Goal: Task Accomplishment & Management: Manage account settings

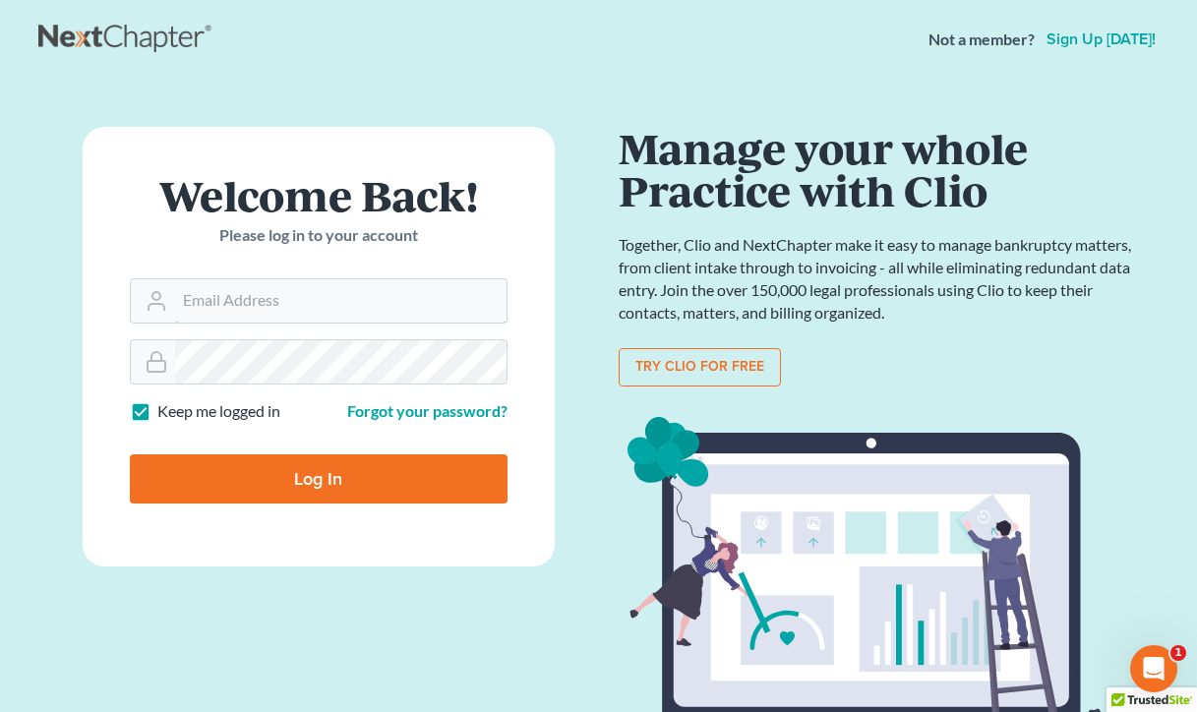
type input "farrah@fairmaxlaw.com"
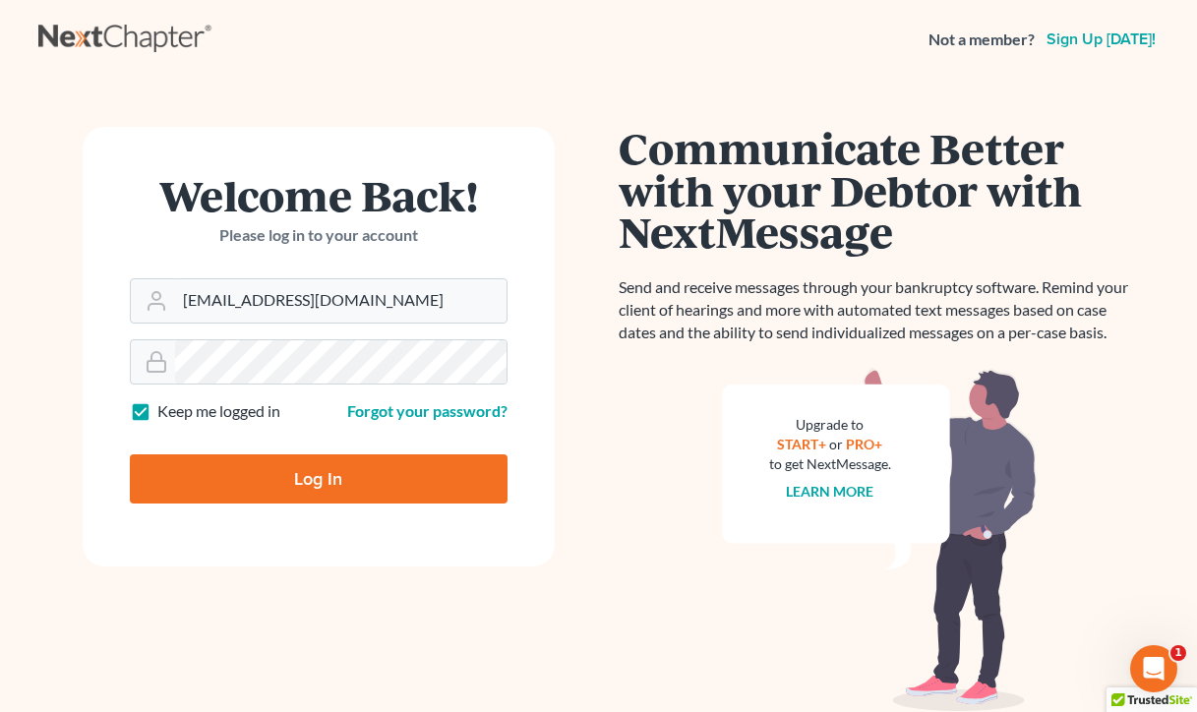
click at [329, 463] on input "Log In" at bounding box center [319, 479] width 378 height 49
type input "Thinking..."
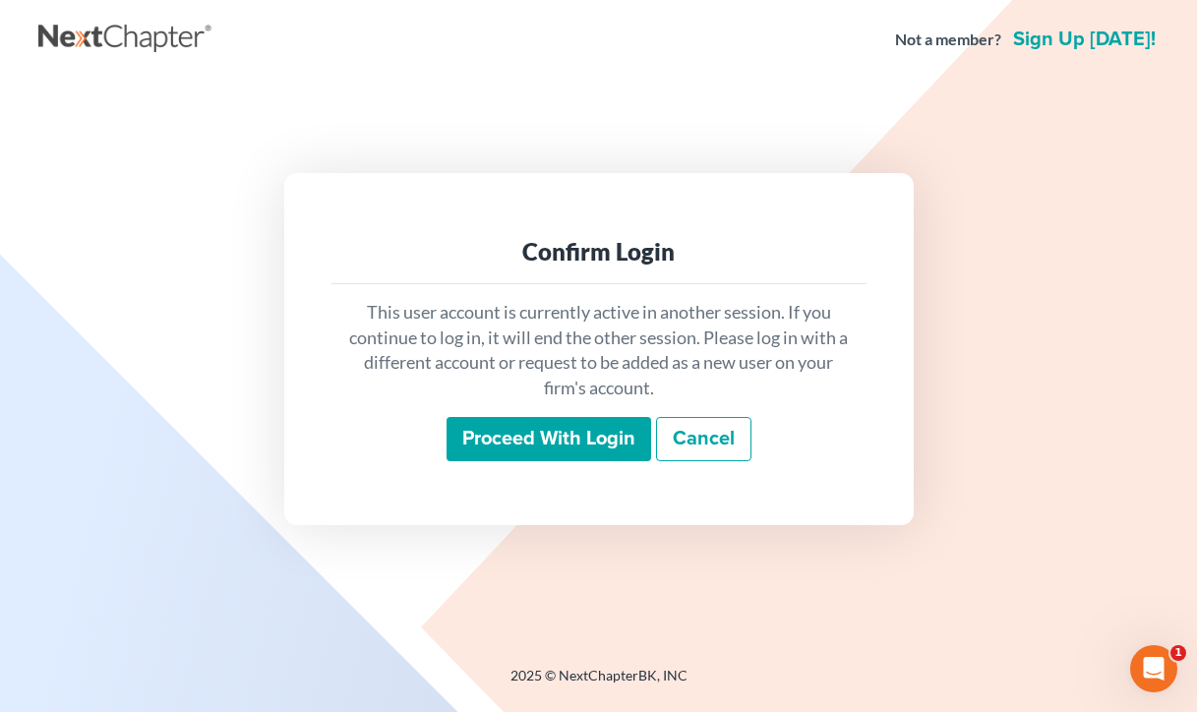
click at [582, 433] on input "Proceed with login" at bounding box center [549, 439] width 205 height 45
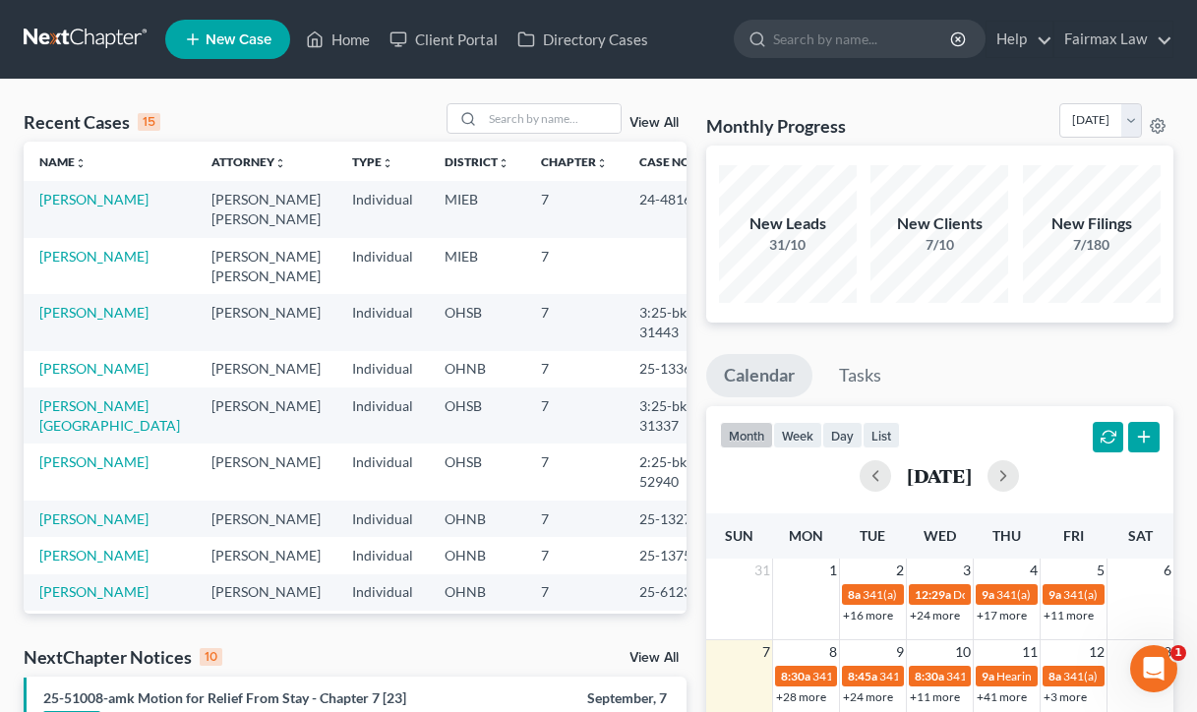
click at [514, 3] on nav "Home New Case Client Portal Directory Cases Fairmax Law farrah@fairmaxlaw.com M…" at bounding box center [598, 39] width 1197 height 79
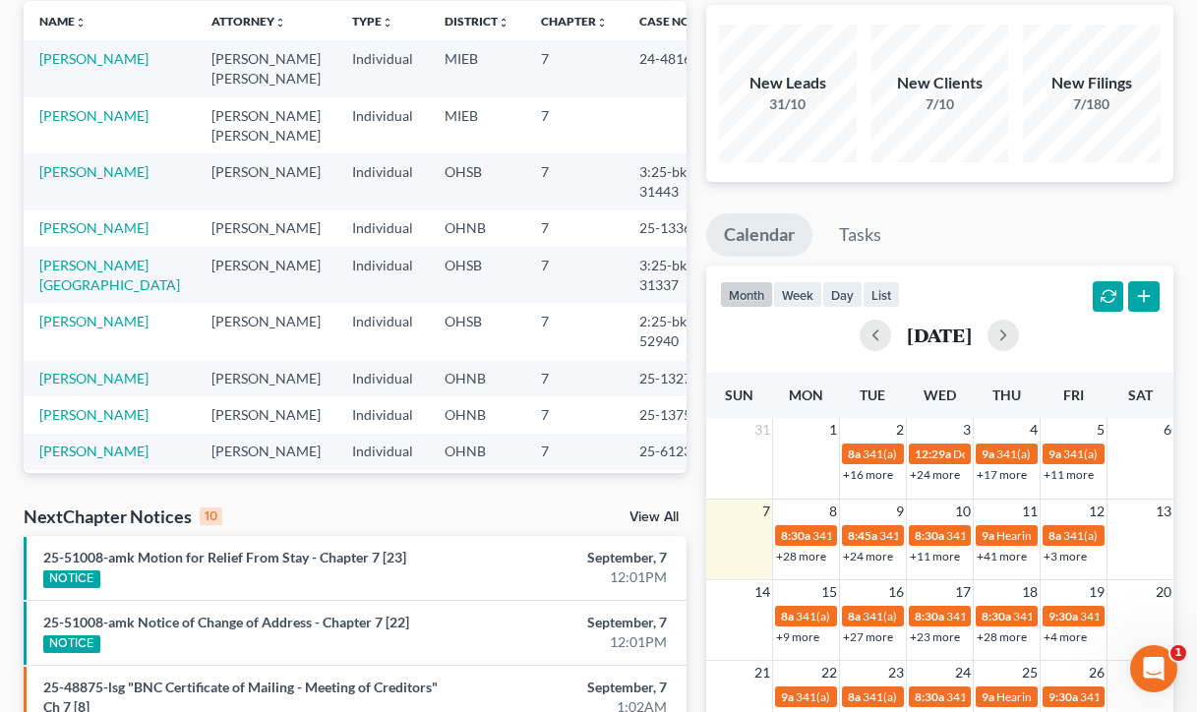
scroll to position [152, 0]
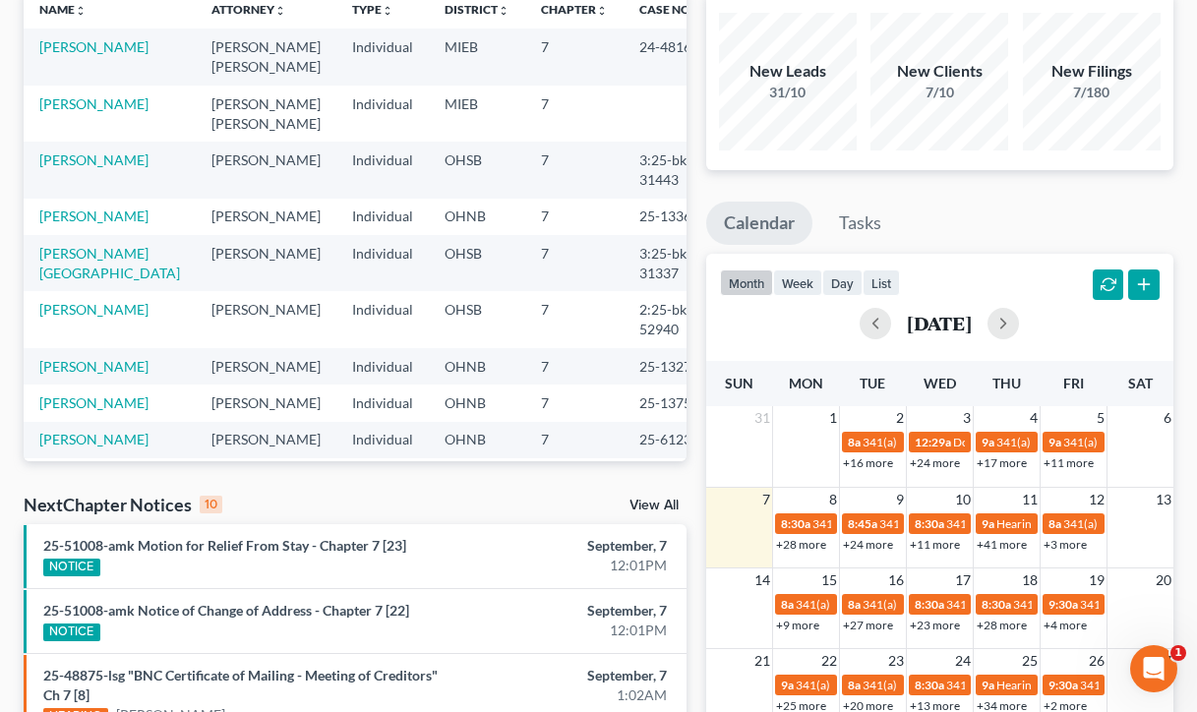
click at [877, 546] on link "+24 more" at bounding box center [868, 544] width 50 height 15
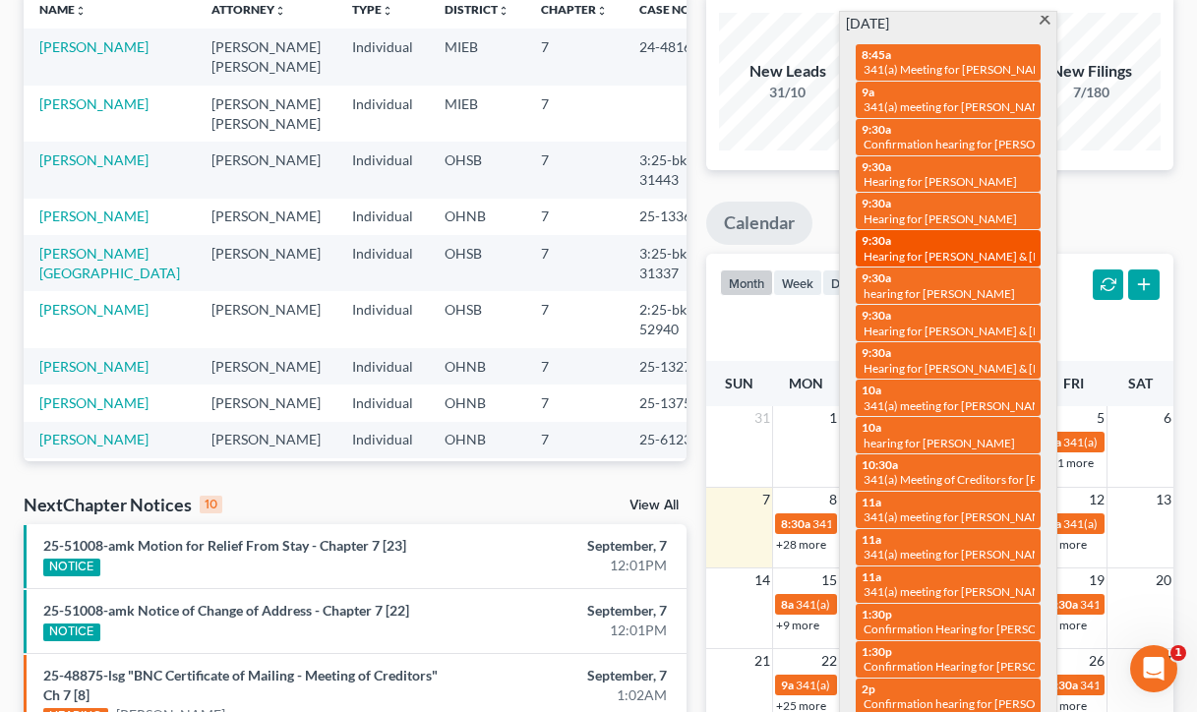
scroll to position [130, 0]
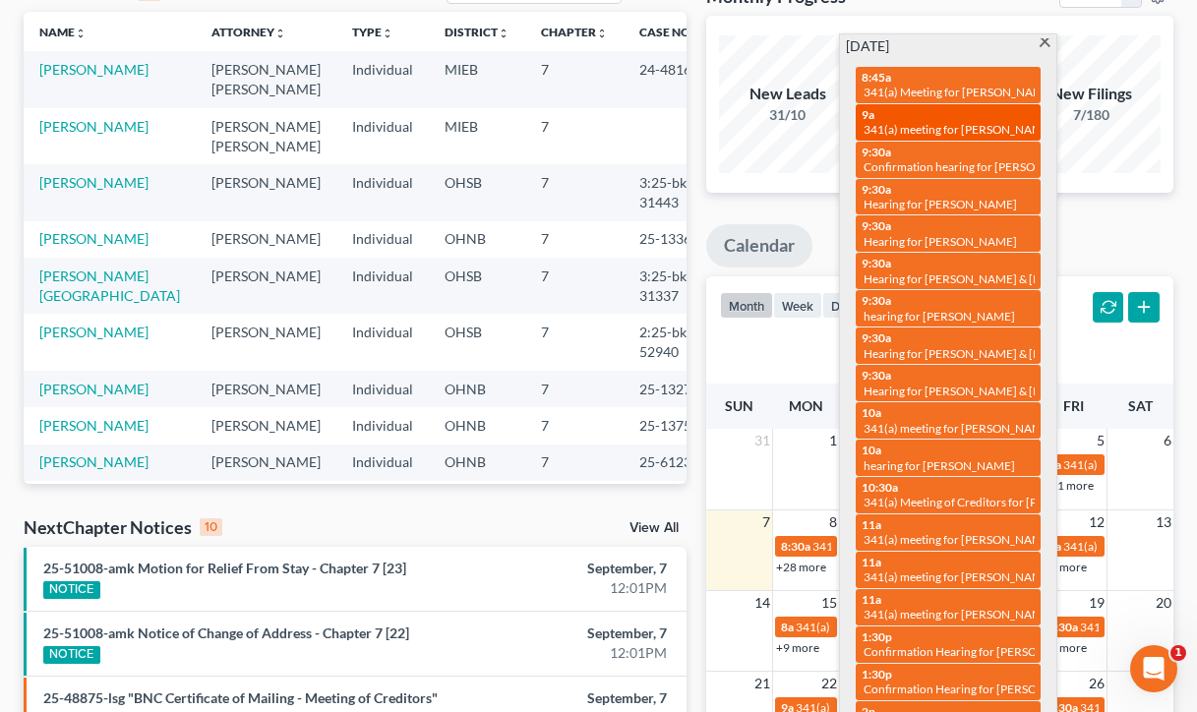
click at [921, 129] on span "341(a) meeting for Kimberly Russ" at bounding box center [959, 129] width 190 height 15
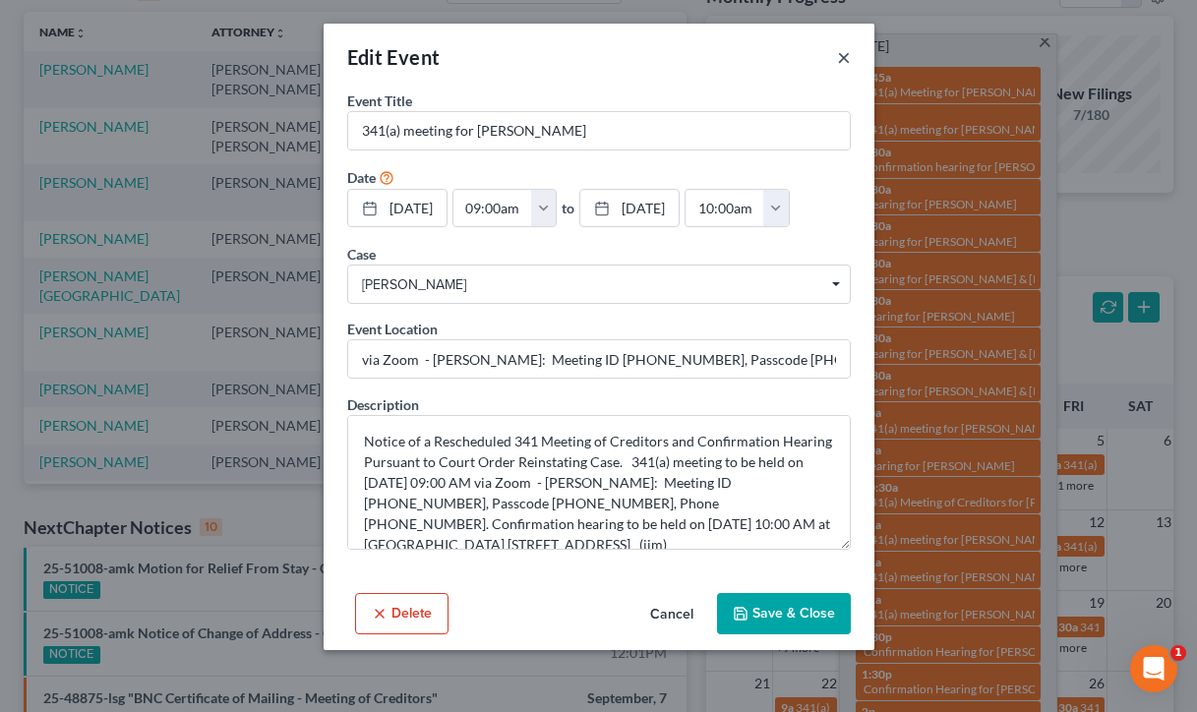
click at [850, 51] on button "×" at bounding box center [844, 57] width 14 height 24
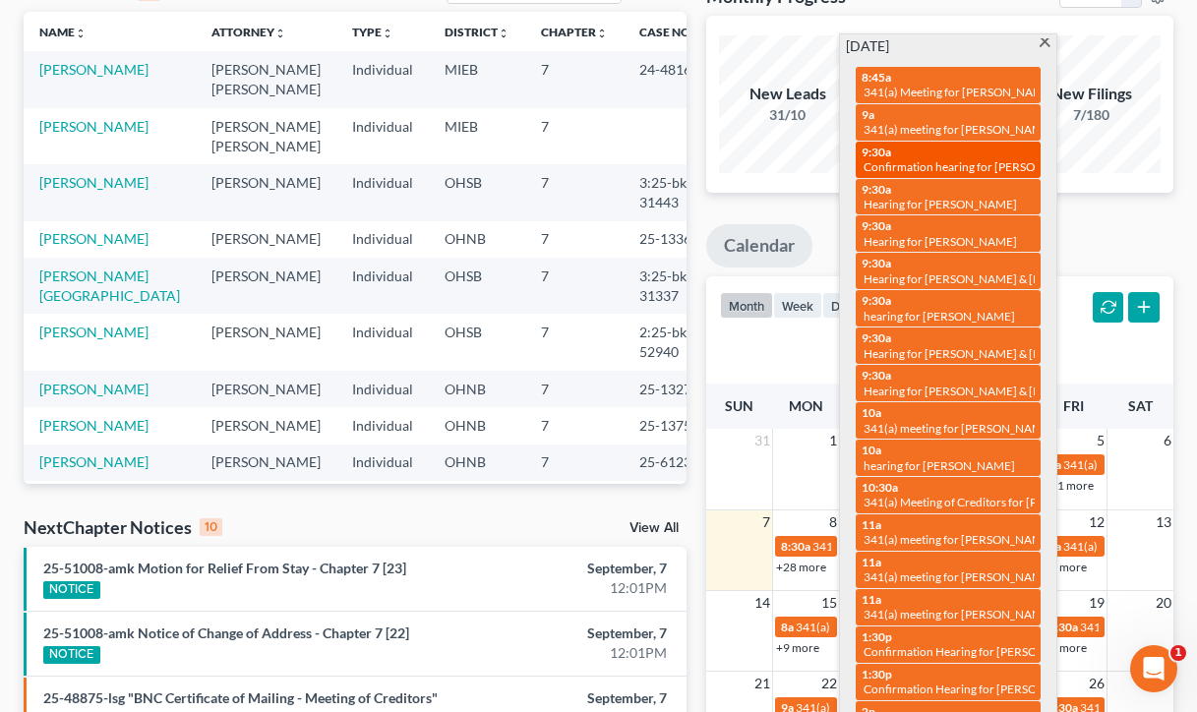
click at [913, 159] on span "Confirmation hearing for Nicholas Mosher & Amanda Mosher" at bounding box center [1028, 166] width 328 height 15
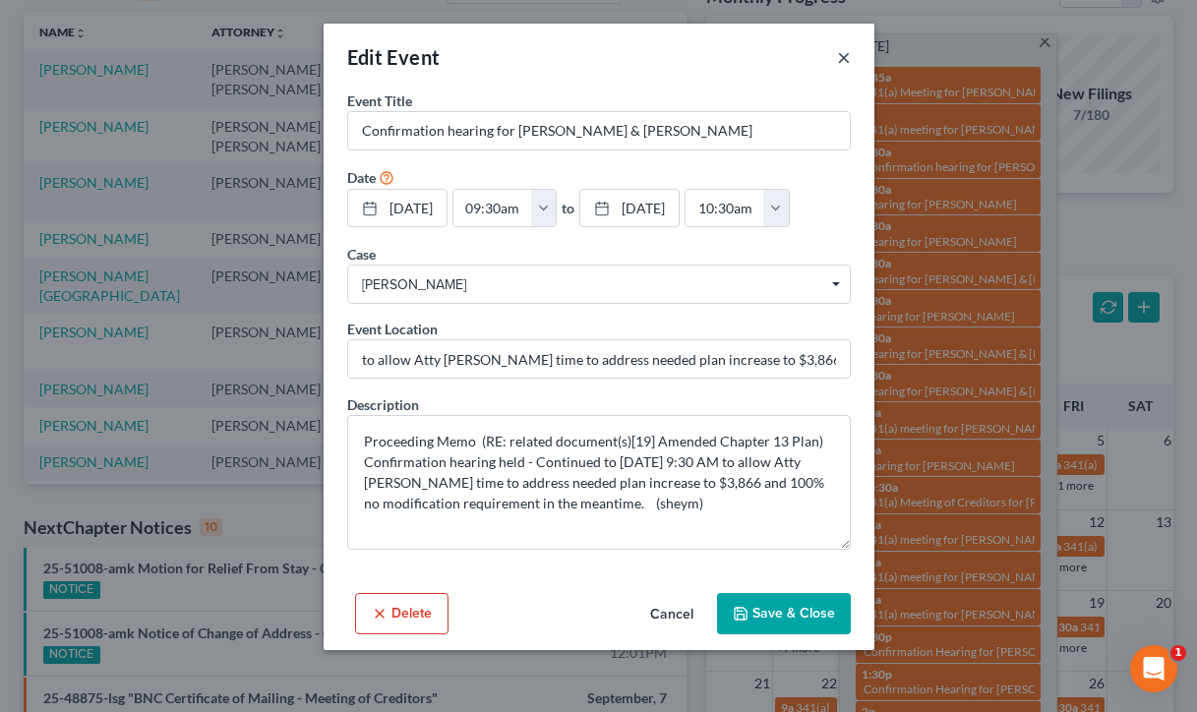
click at [849, 60] on button "×" at bounding box center [844, 57] width 14 height 24
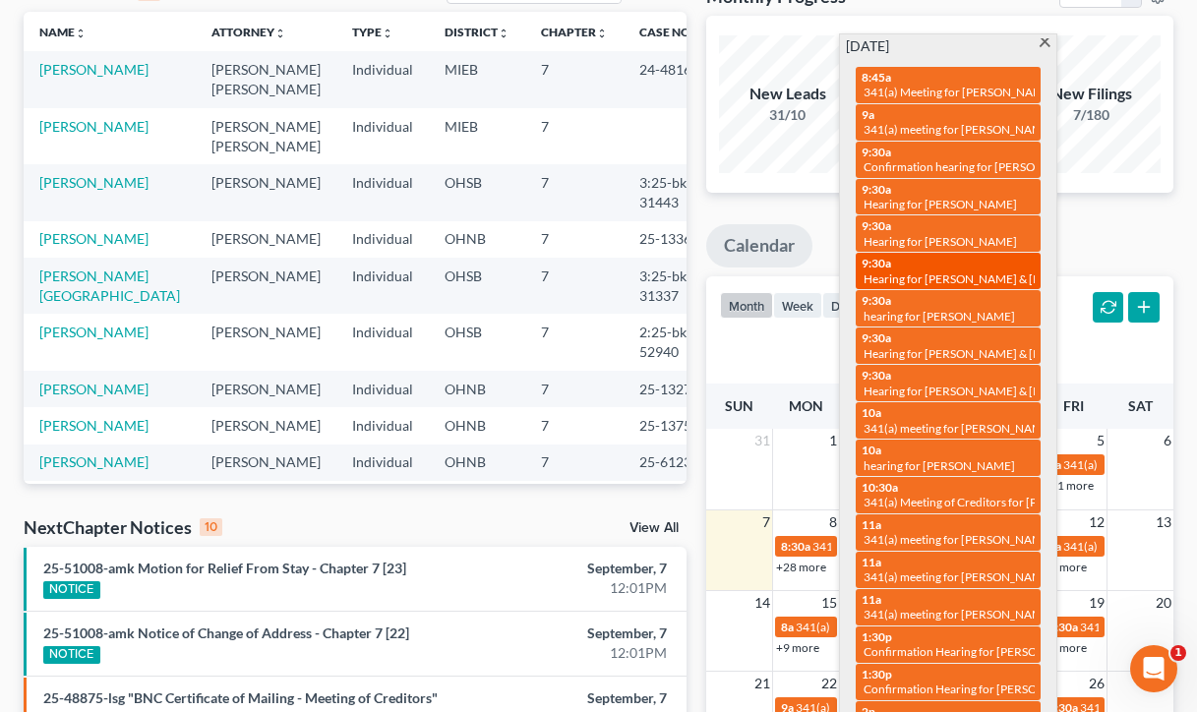
click at [904, 272] on span "Hearing for Barbara Hobart & Timothy Hobart" at bounding box center [993, 279] width 258 height 15
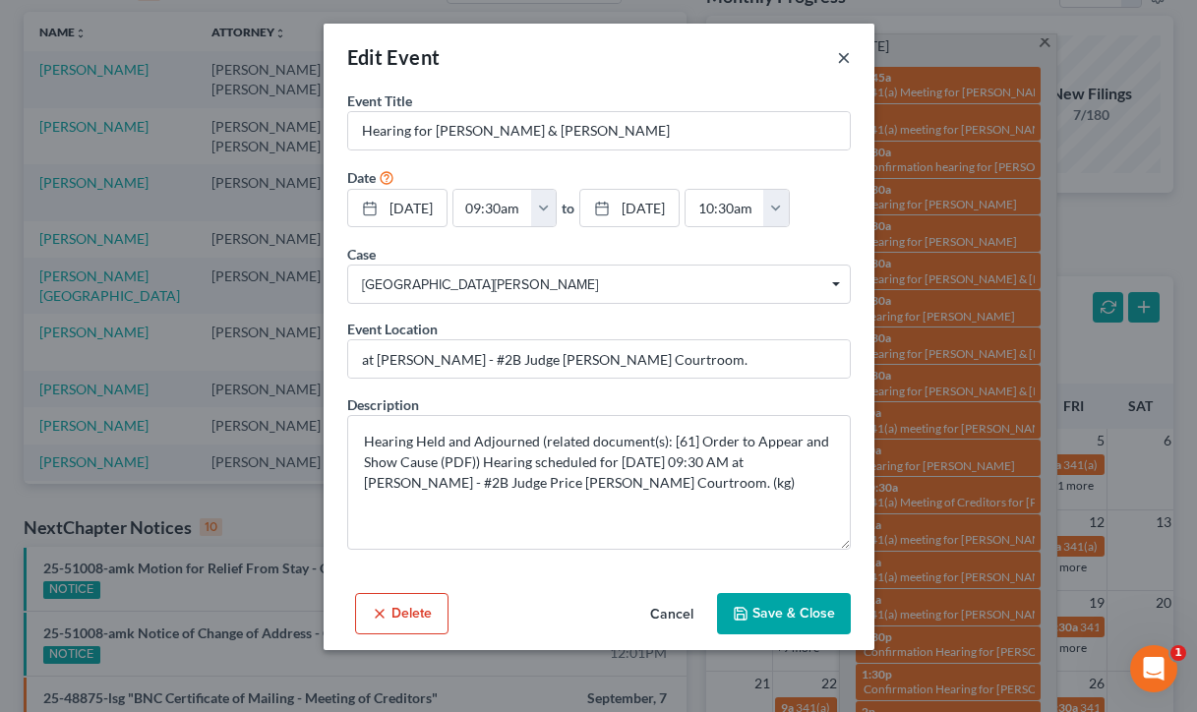
click at [844, 52] on button "×" at bounding box center [844, 57] width 14 height 24
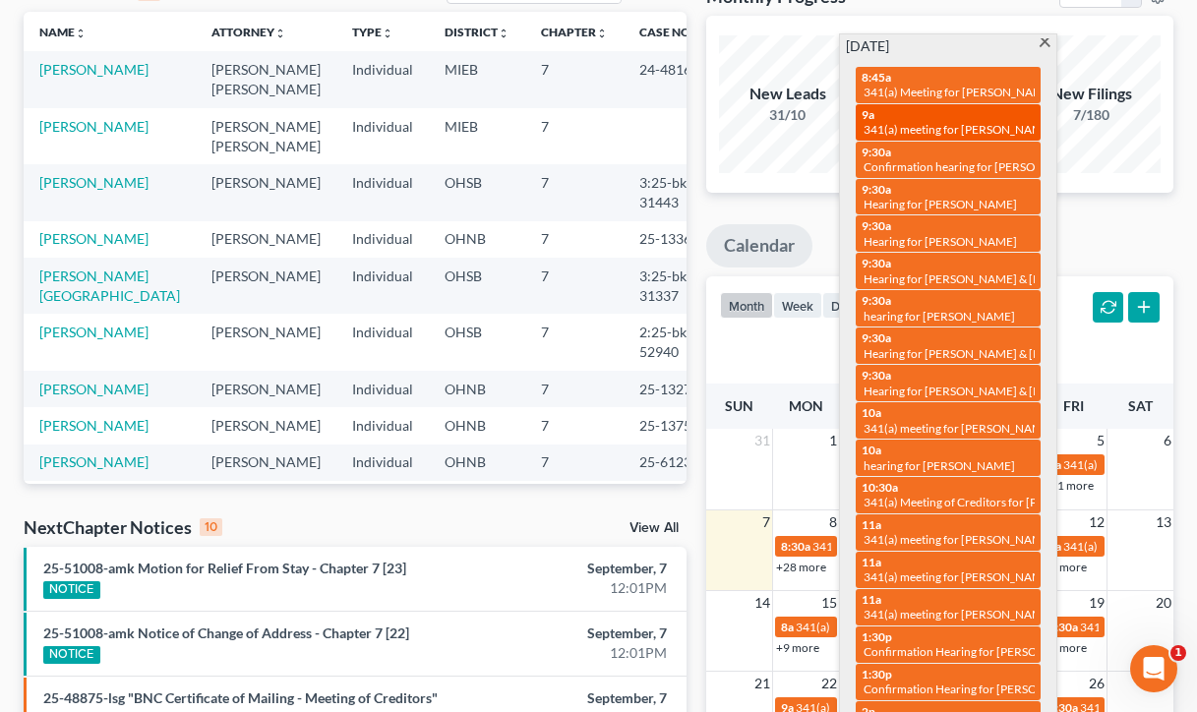
click at [890, 118] on div "9a 341(a) meeting for Kimberly Russ" at bounding box center [948, 122] width 173 height 30
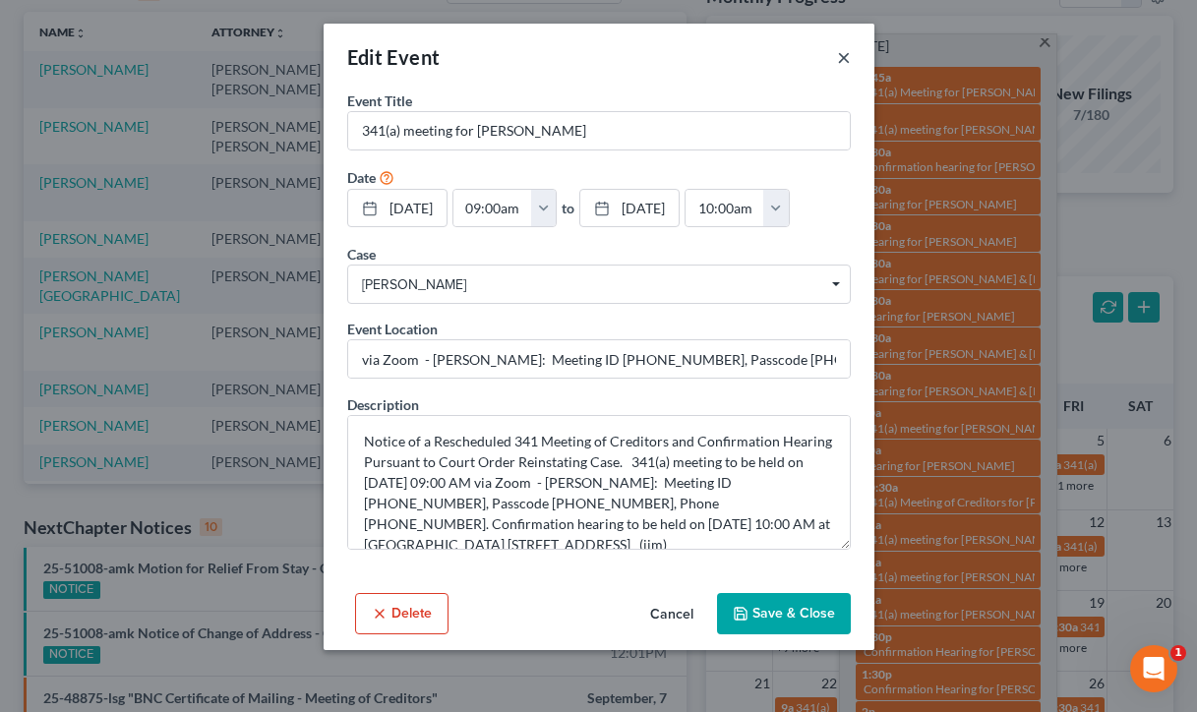
click at [844, 61] on button "×" at bounding box center [844, 57] width 14 height 24
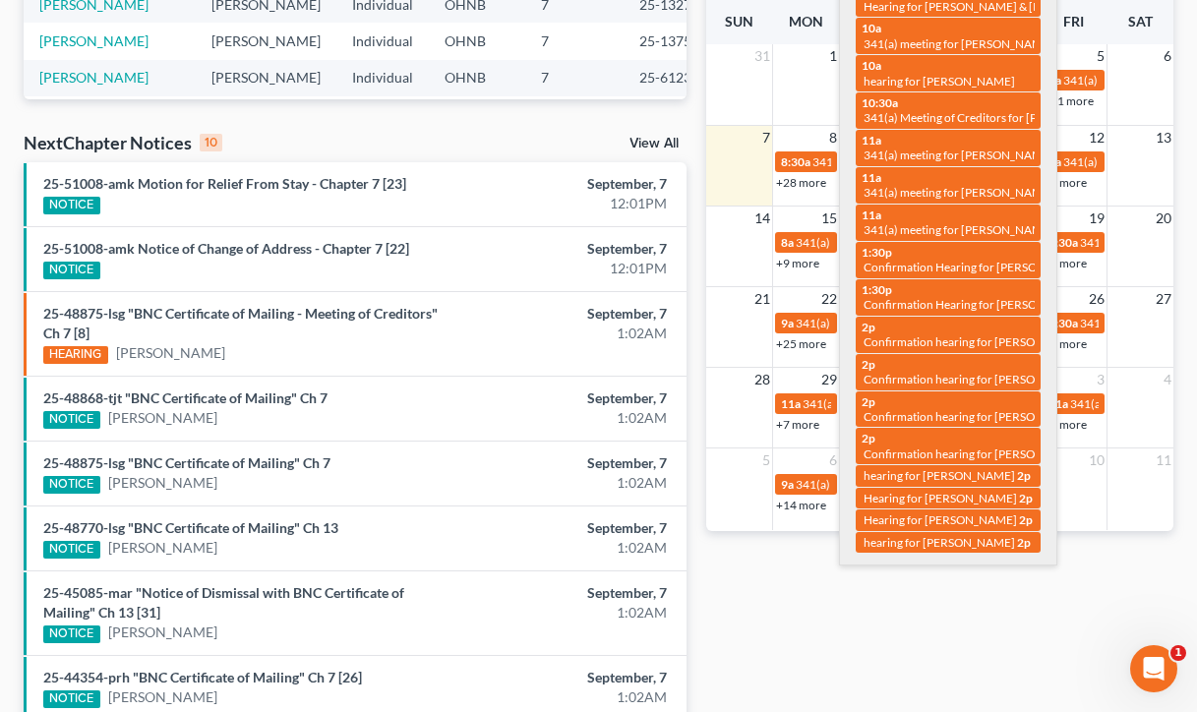
scroll to position [514, 0]
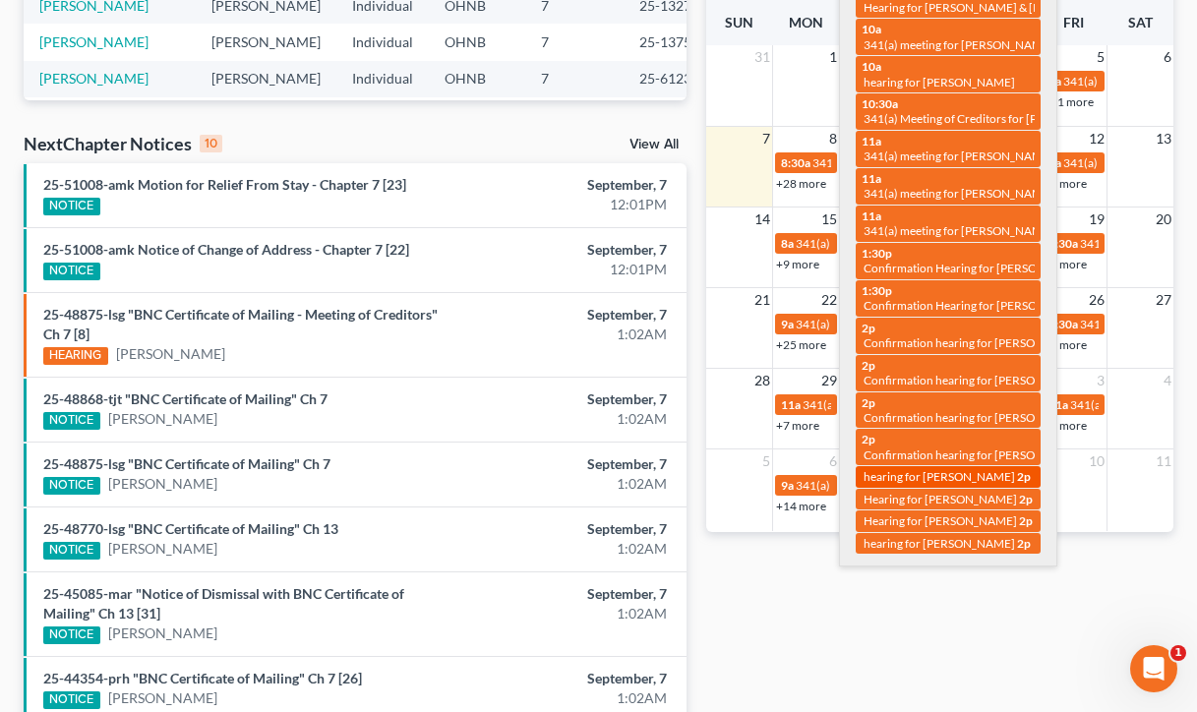
click at [947, 469] on span "hearing for Crystal Brown" at bounding box center [940, 476] width 152 height 15
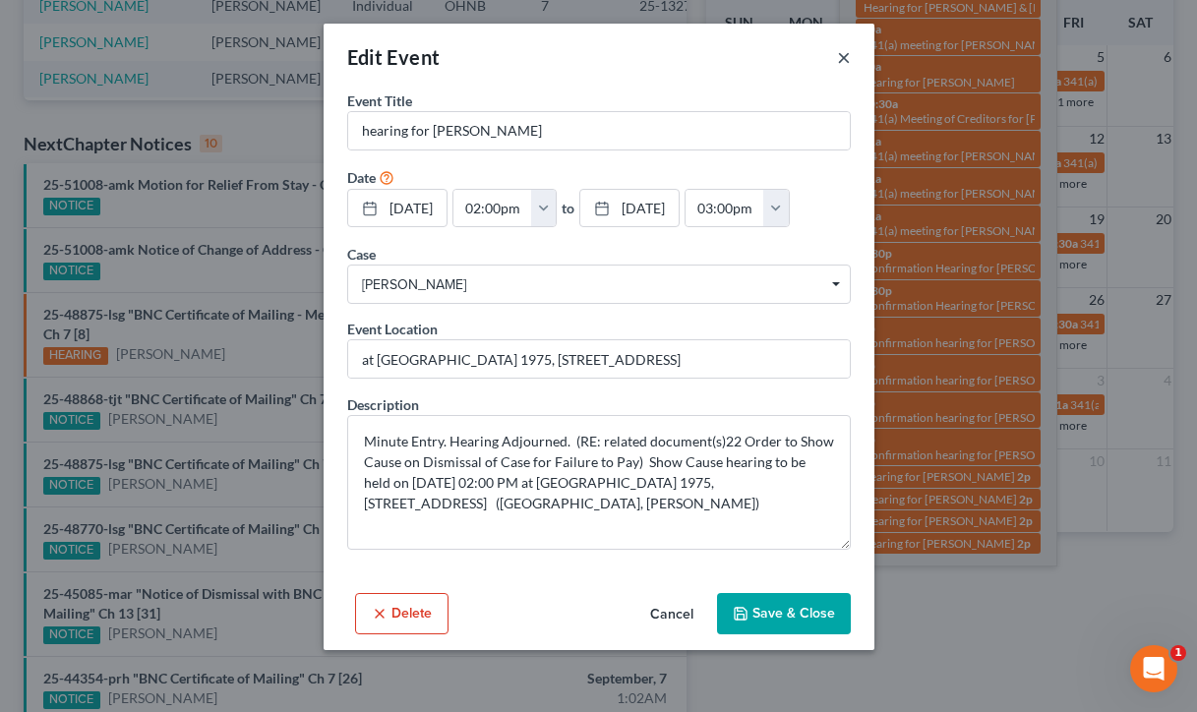
click at [842, 54] on button "×" at bounding box center [844, 57] width 14 height 24
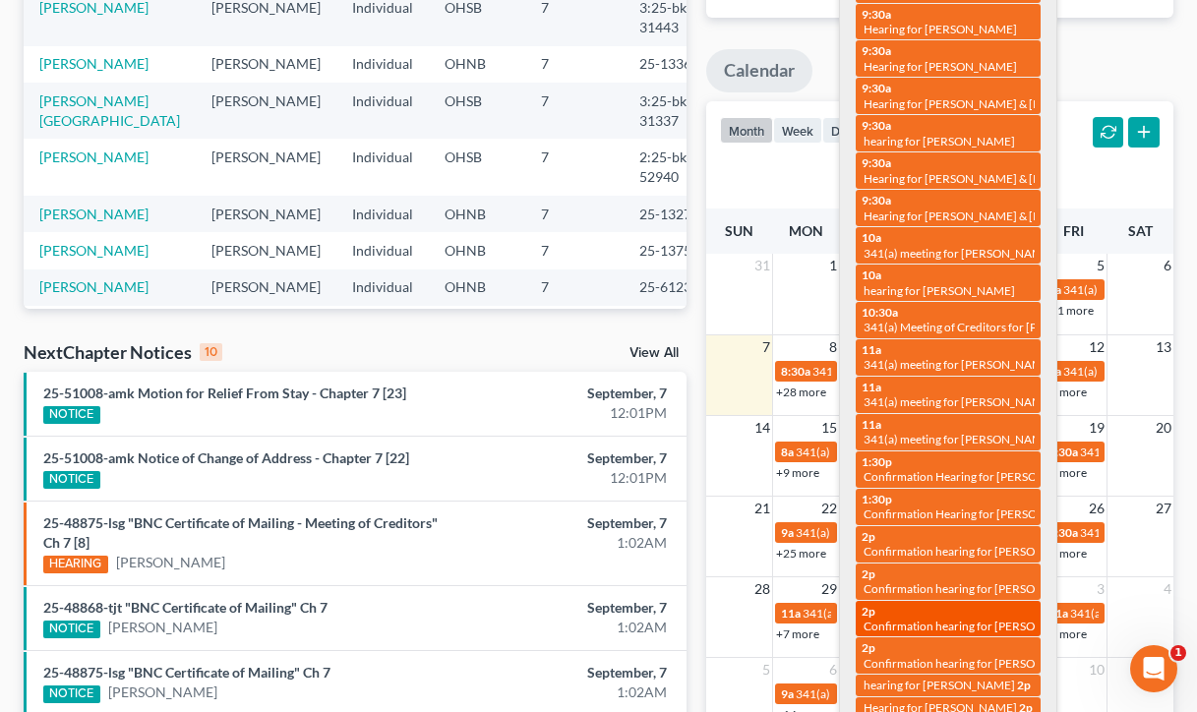
scroll to position [305, 0]
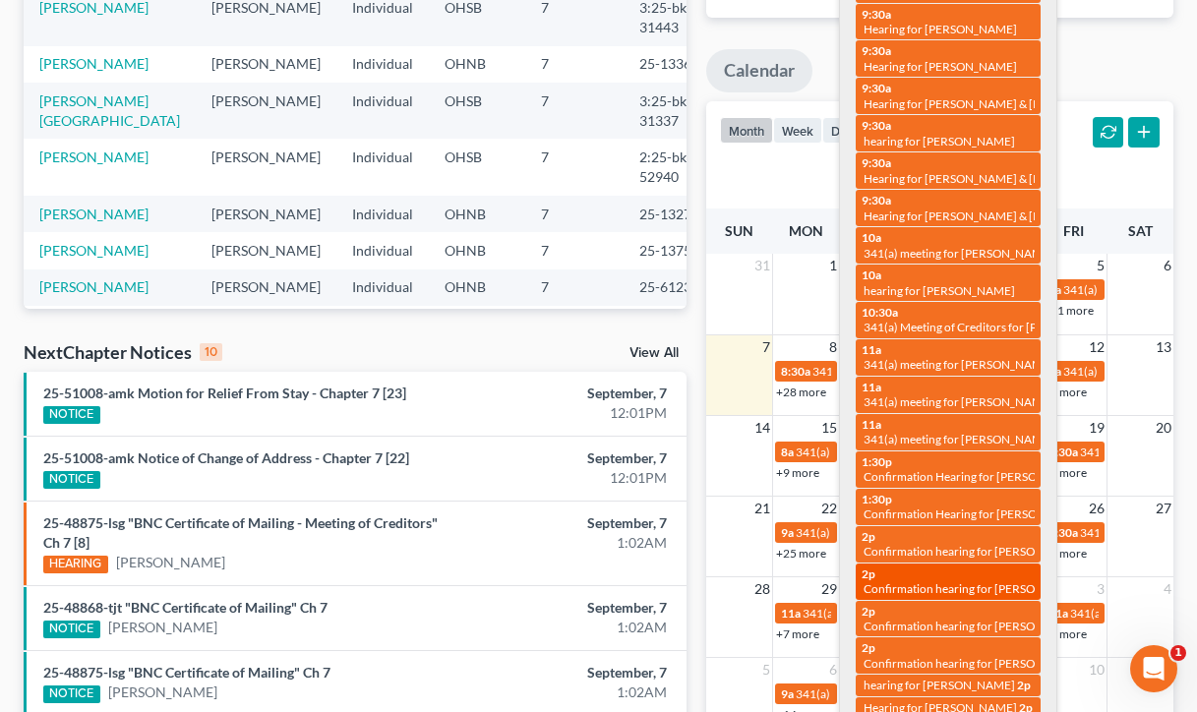
click at [917, 564] on link "2p Confirmation hearing for Crystal Brown" at bounding box center [948, 582] width 185 height 36
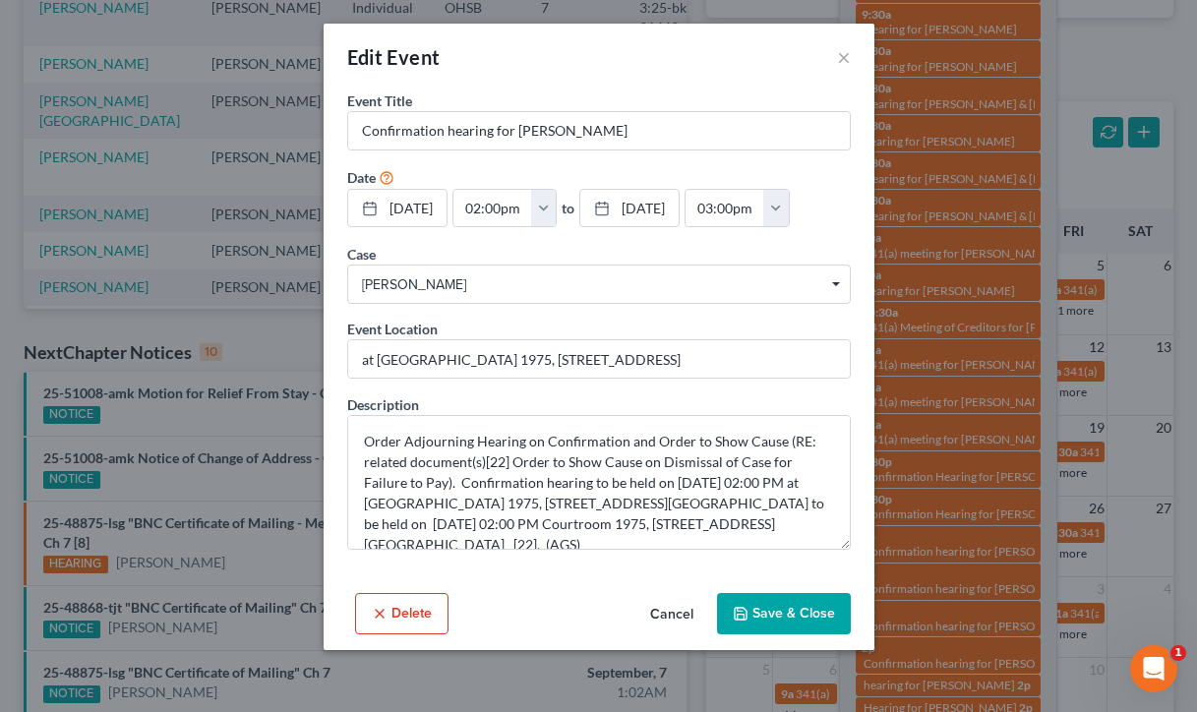
click at [835, 61] on div "Edit Event ×" at bounding box center [599, 57] width 551 height 67
click at [840, 69] on button "×" at bounding box center [844, 57] width 14 height 24
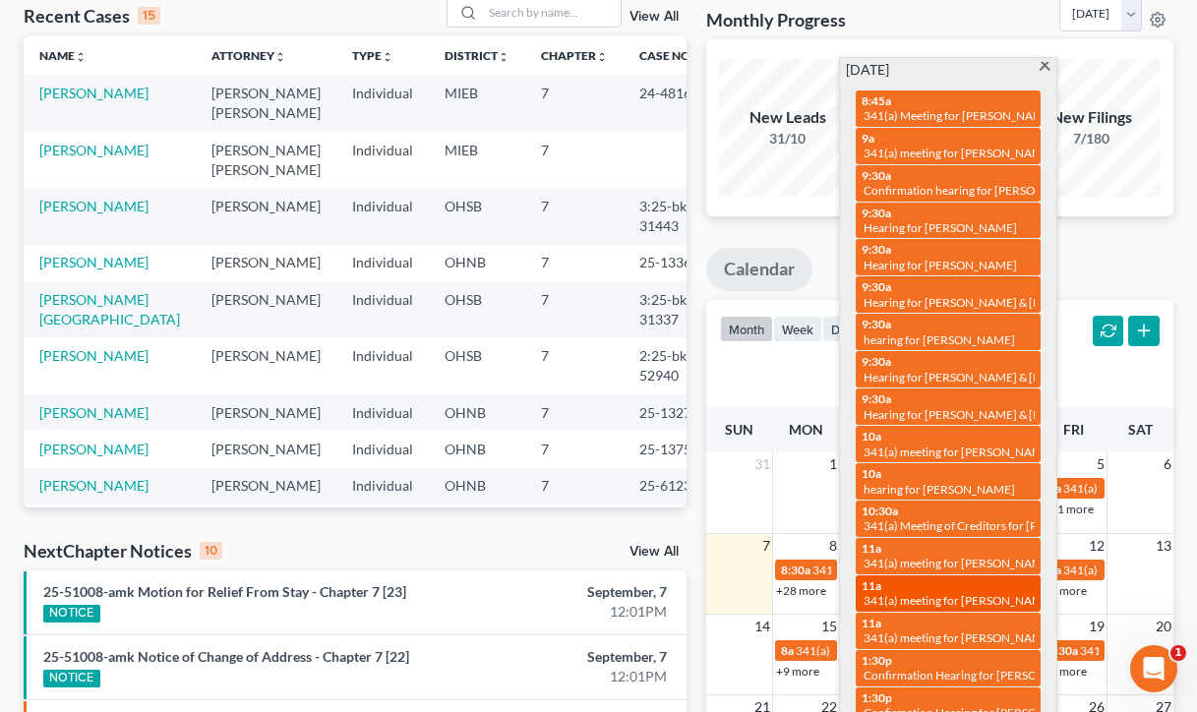
scroll to position [105, 0]
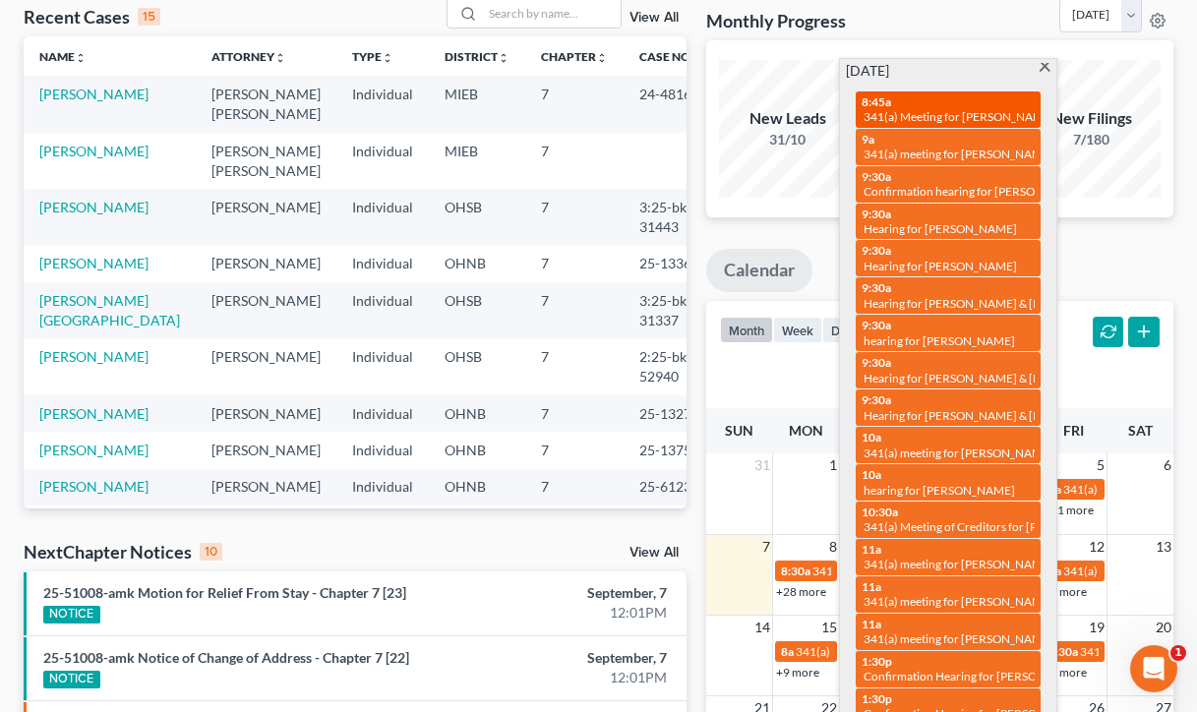
click at [940, 101] on div "8:45a 341(a) Meeting for Ashley Rice" at bounding box center [948, 109] width 173 height 30
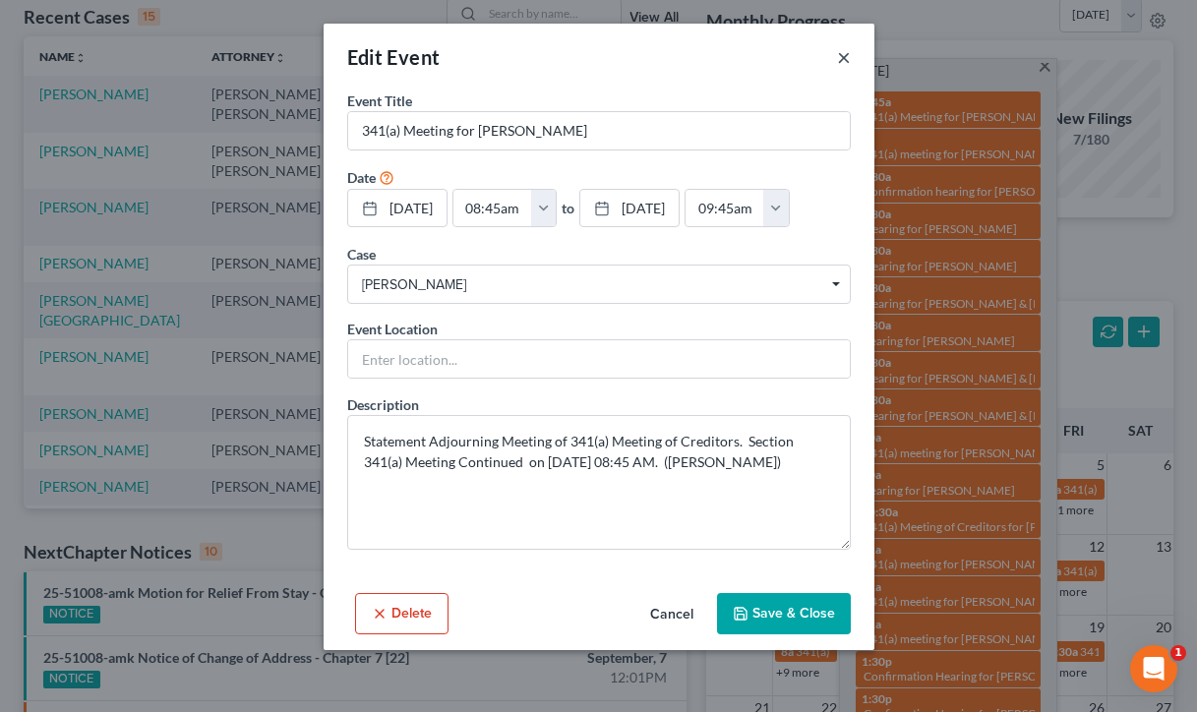
click at [841, 59] on button "×" at bounding box center [844, 57] width 14 height 24
